Goal: Task Accomplishment & Management: Use online tool/utility

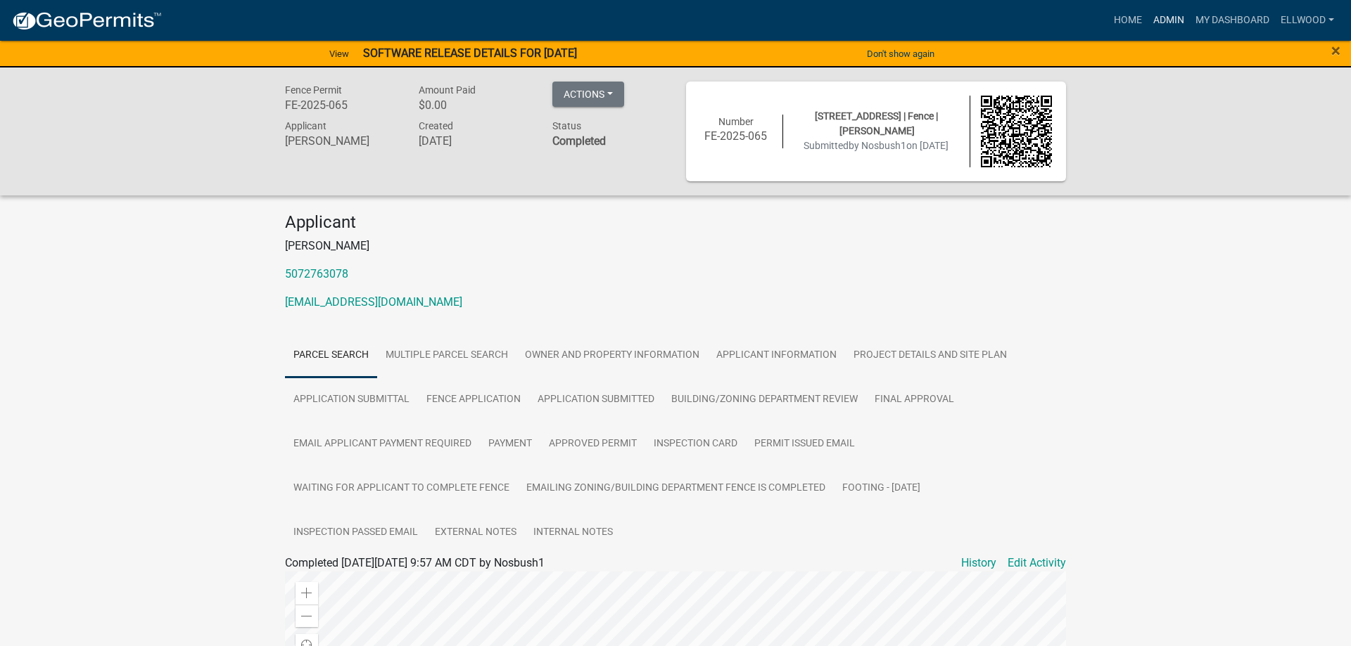
click at [1161, 16] on link "Admin" at bounding box center [1168, 20] width 42 height 27
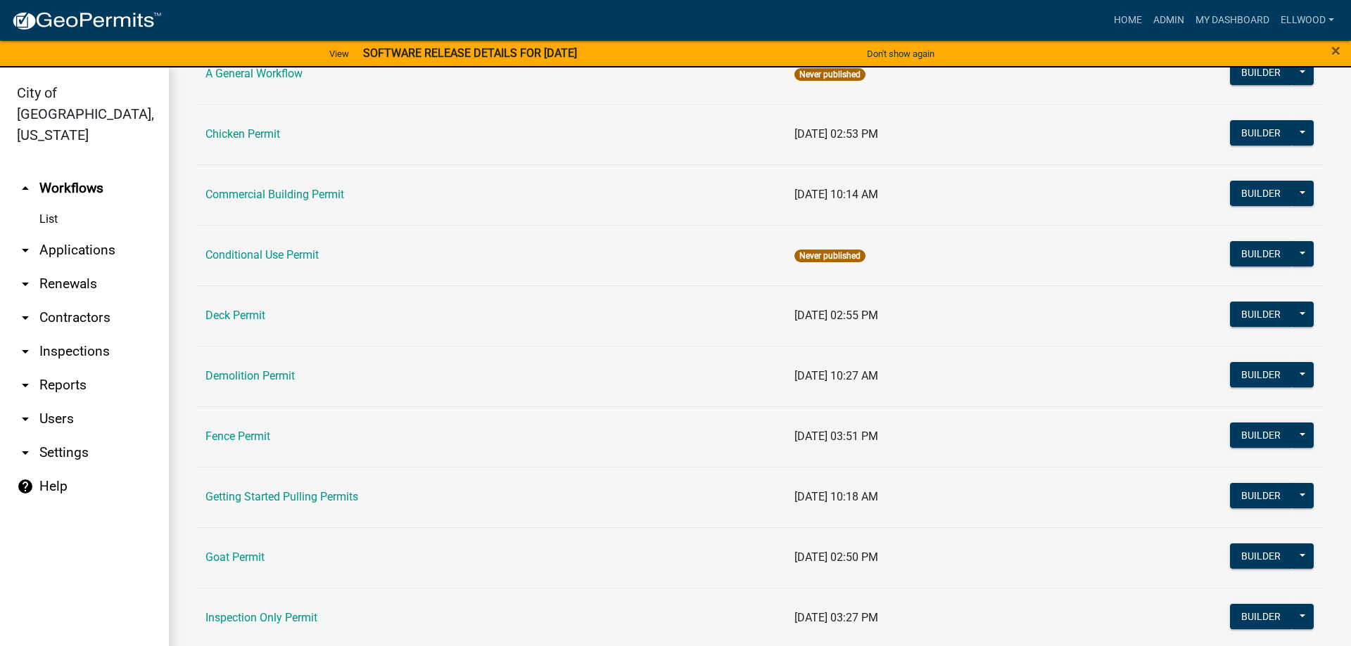
scroll to position [241, 0]
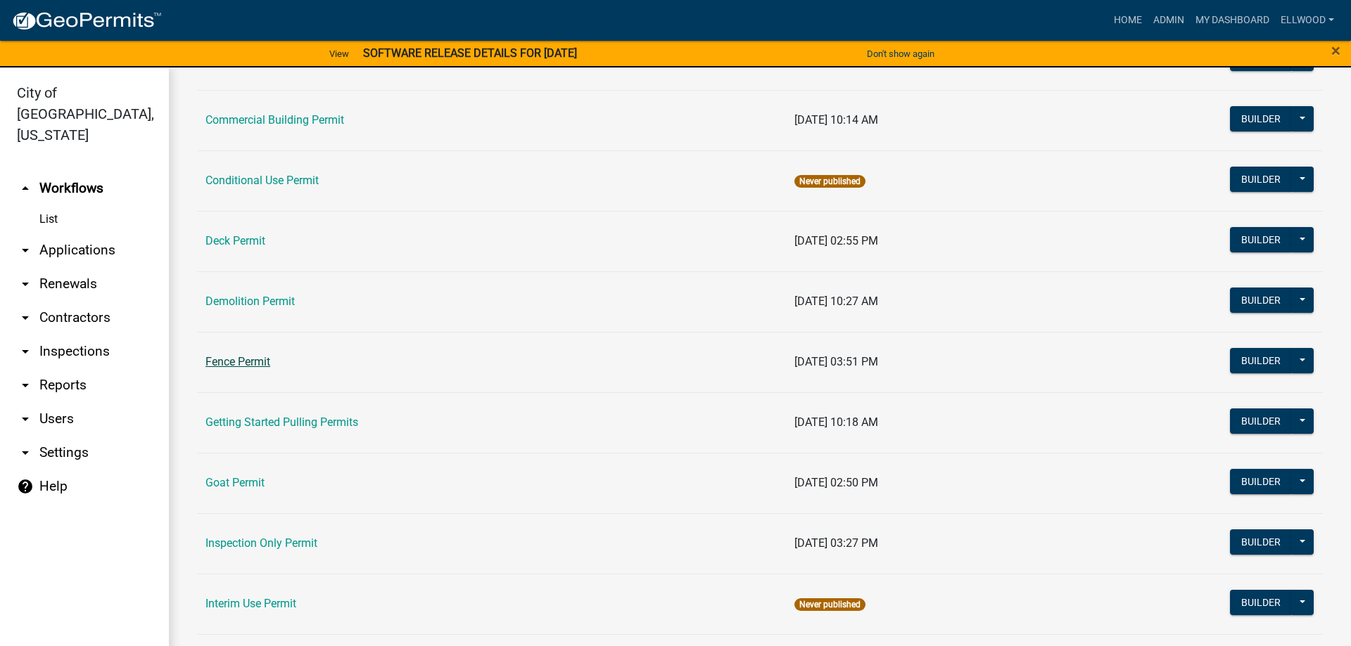
click at [224, 364] on link "Fence Permit" at bounding box center [237, 361] width 65 height 13
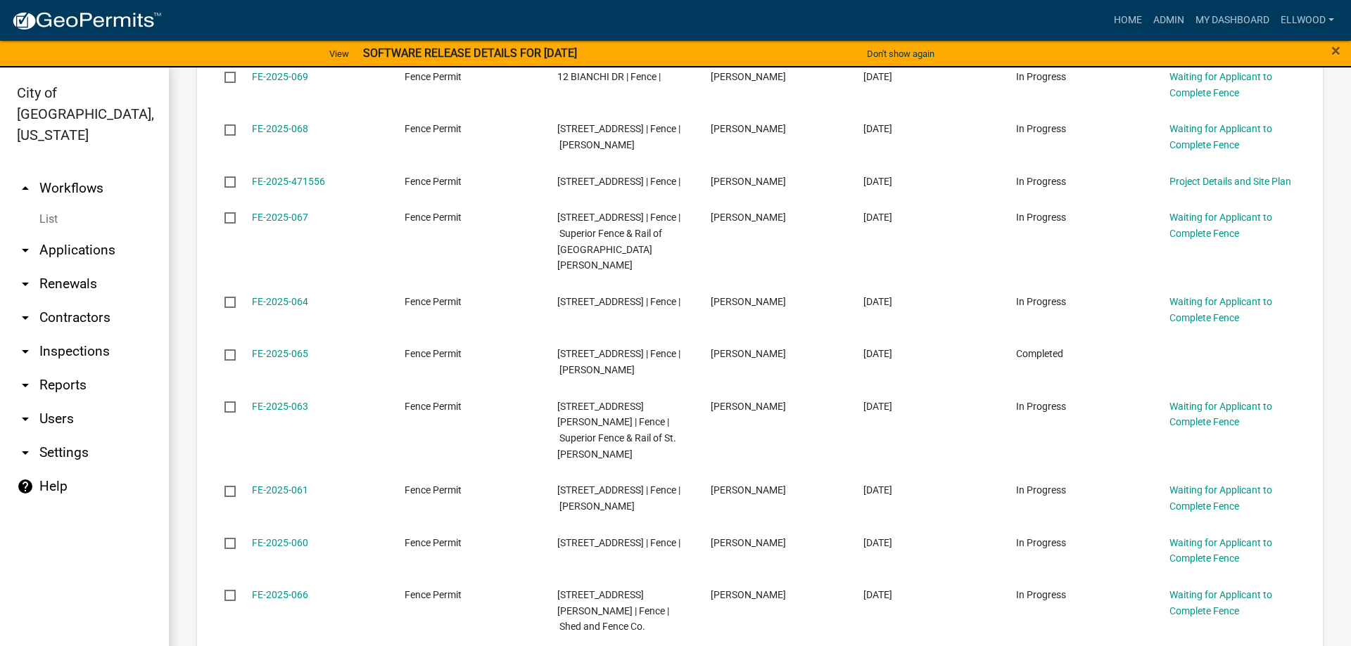
scroll to position [882, 0]
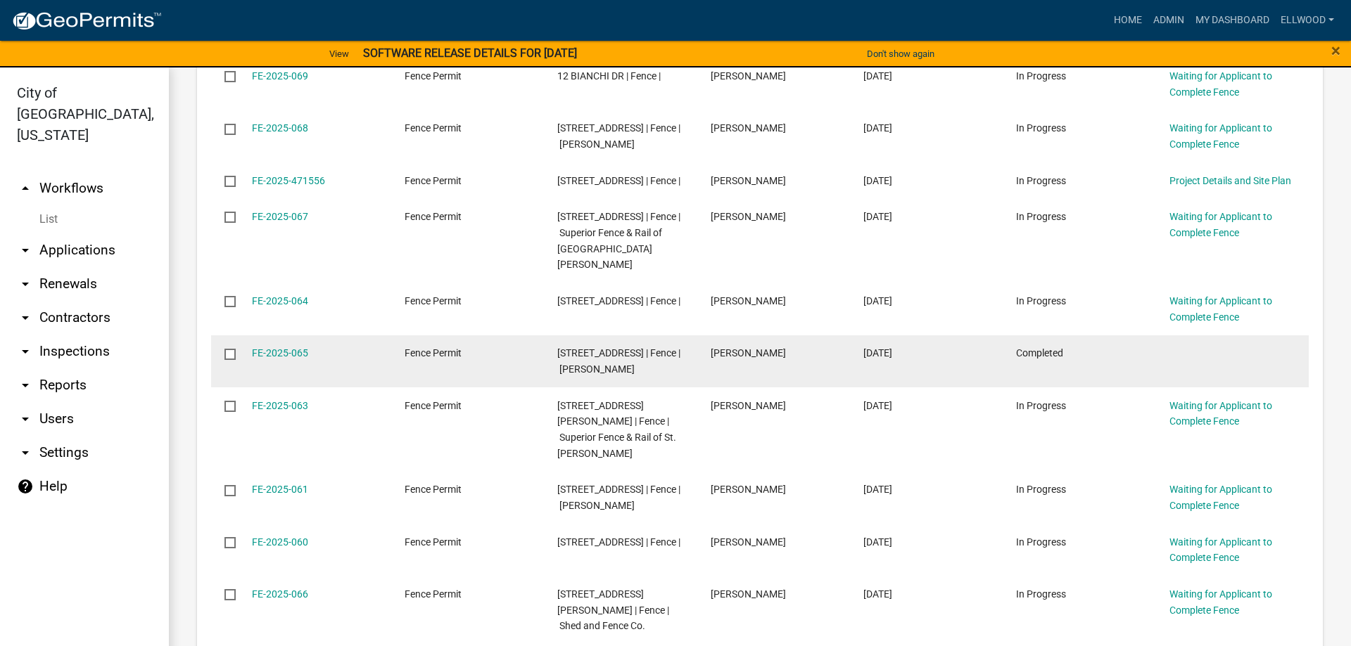
click at [298, 361] on div "FE-2025-065" at bounding box center [315, 353] width 126 height 16
click at [298, 357] on link "FE-2025-065" at bounding box center [280, 353] width 56 height 11
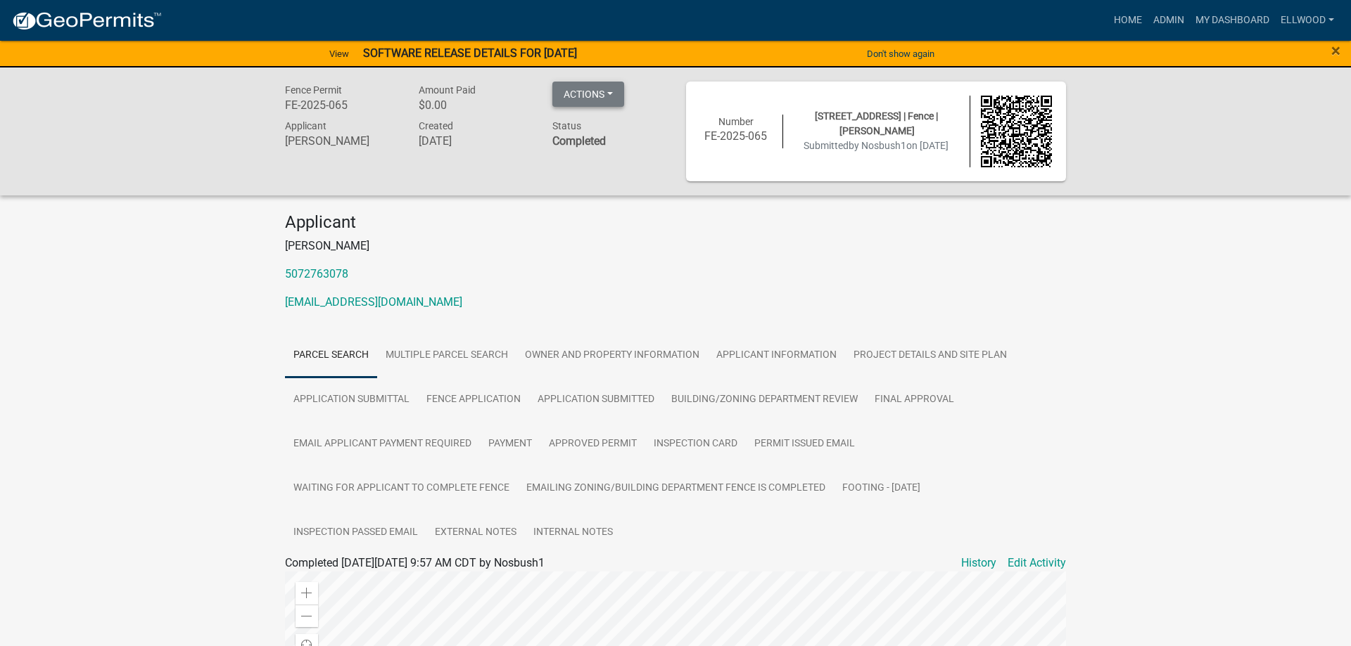
click at [613, 98] on button "Actions" at bounding box center [588, 94] width 72 height 25
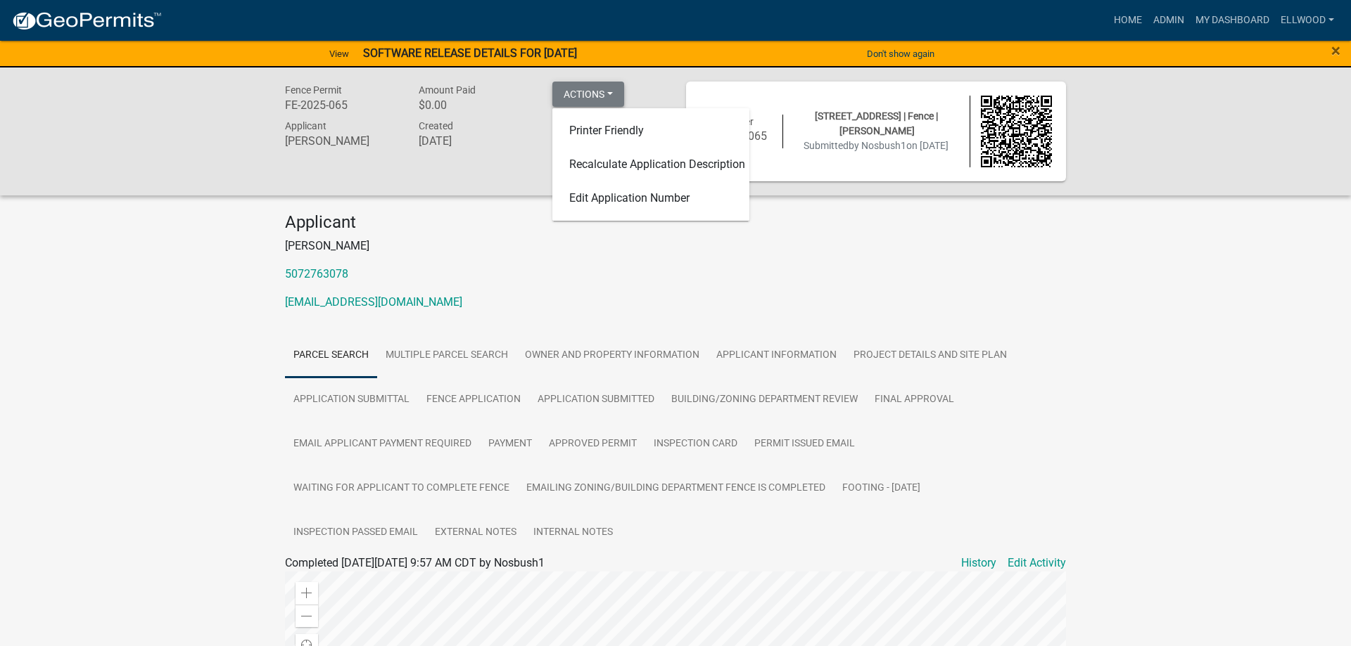
click at [613, 98] on button "Actions" at bounding box center [588, 94] width 72 height 25
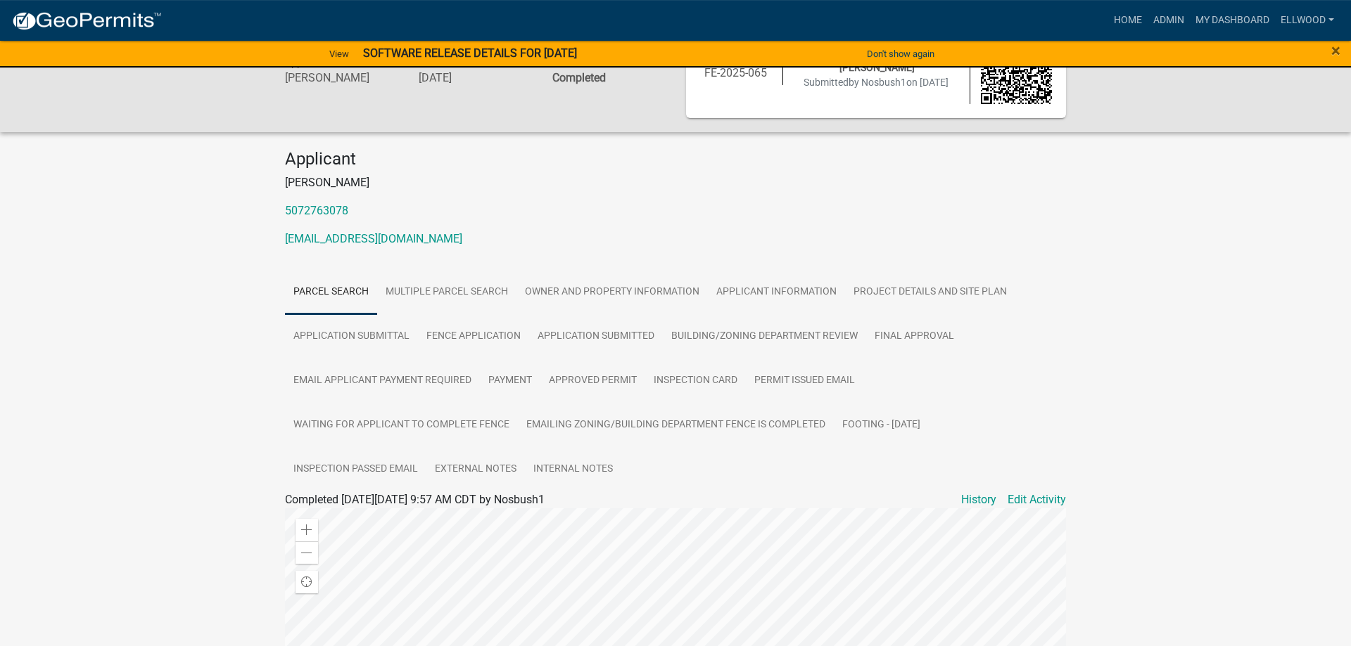
scroll to position [144, 0]
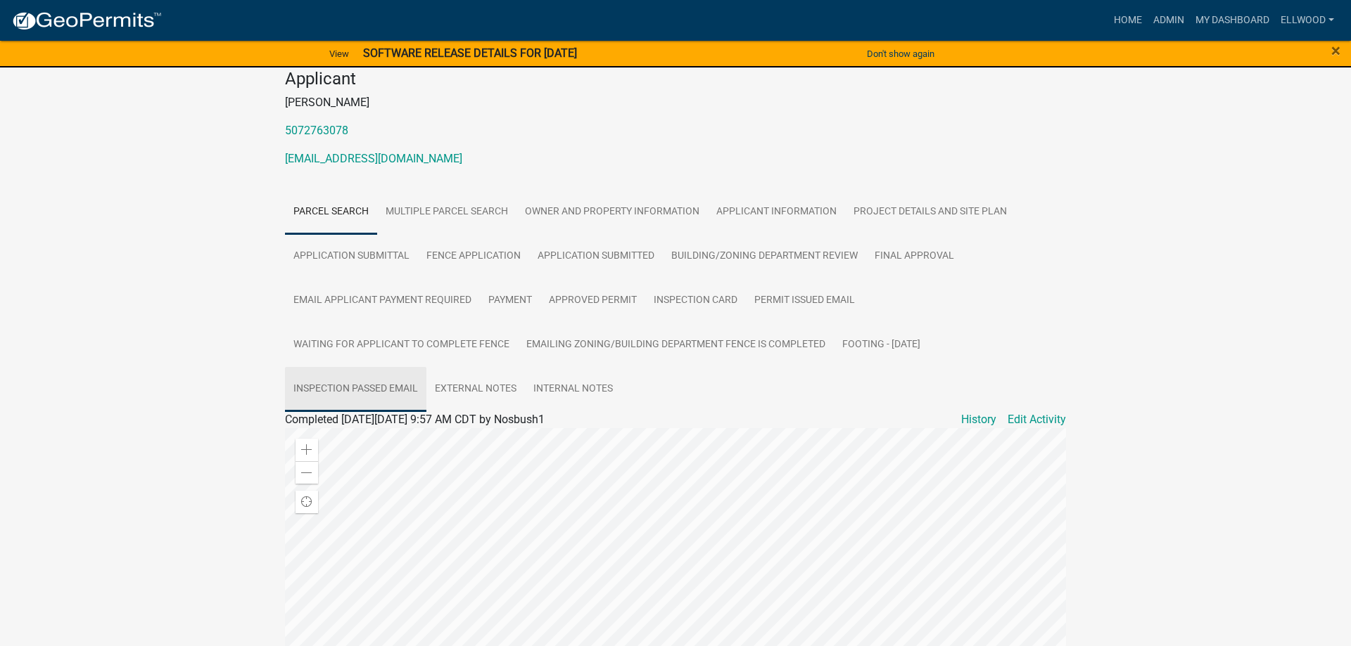
click at [383, 386] on link "Inspection Passed Email" at bounding box center [355, 389] width 141 height 45
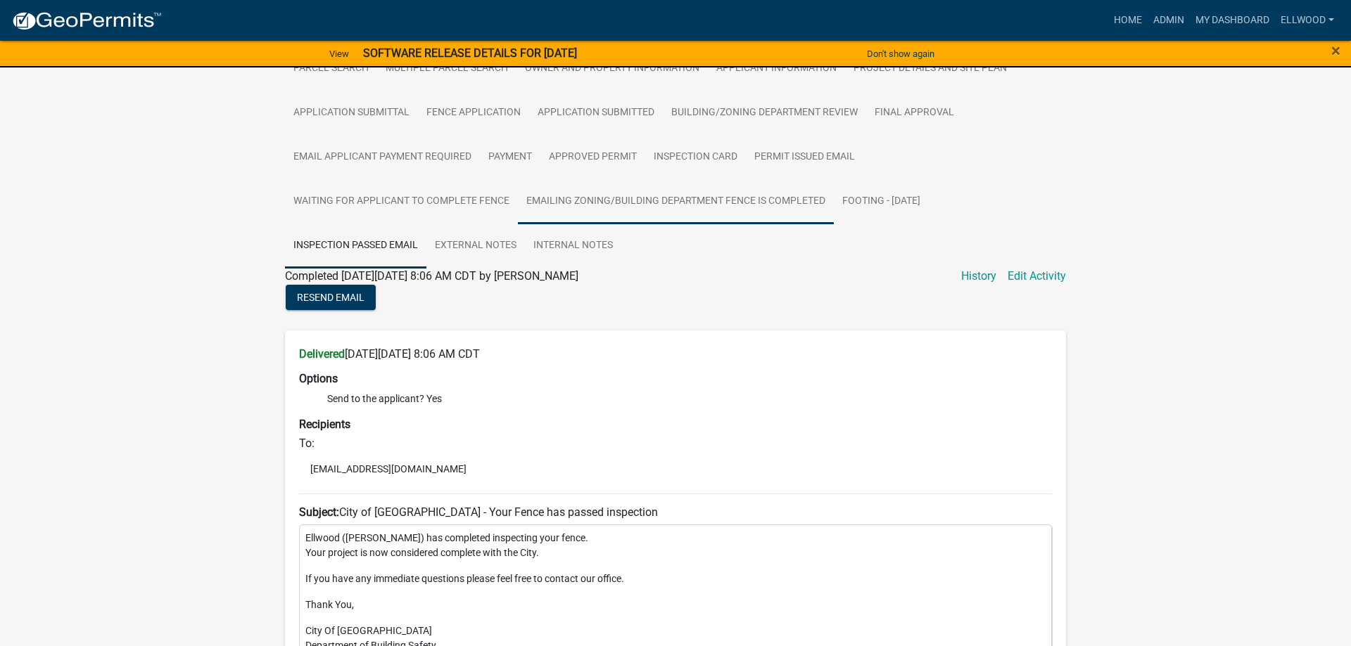
scroll to position [359, 0]
